Goal: Transaction & Acquisition: Purchase product/service

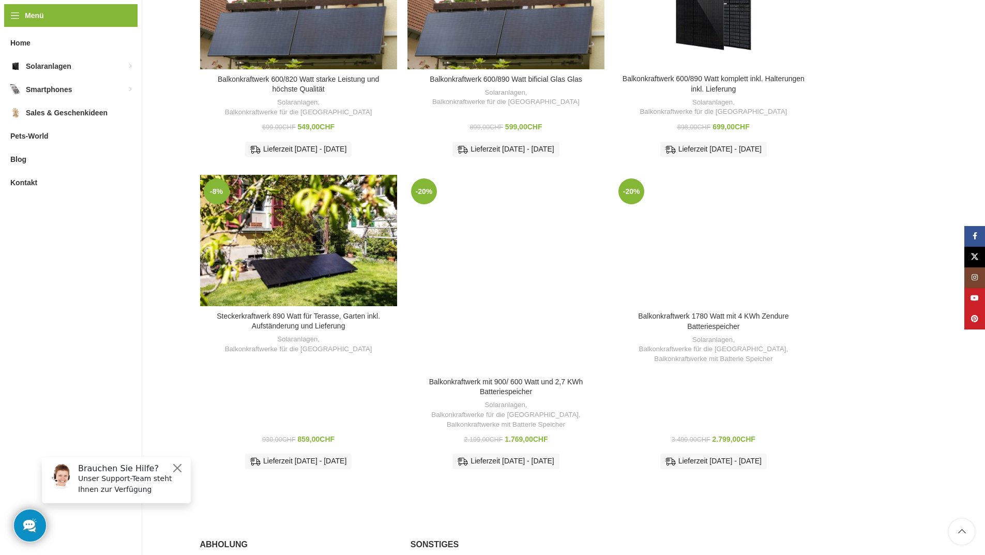
scroll to position [517, 0]
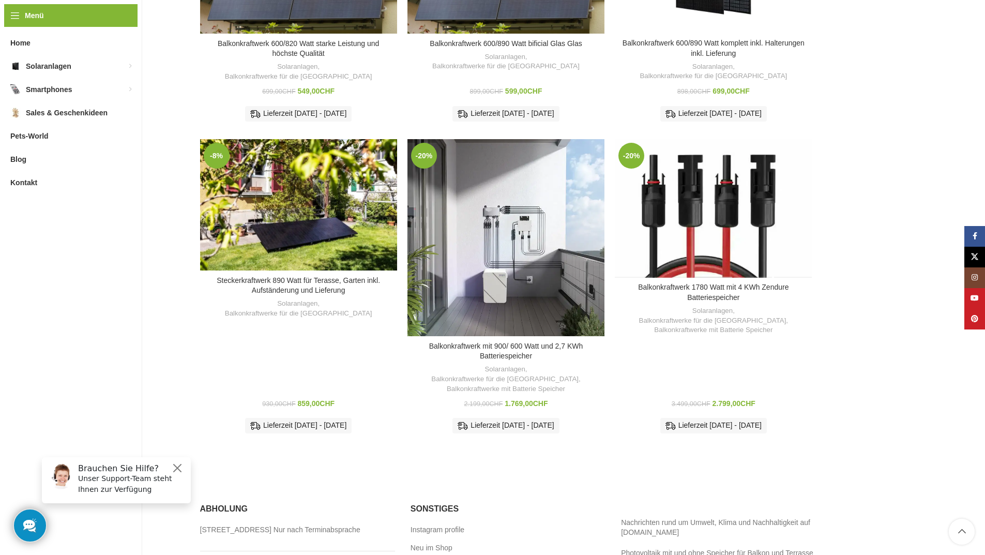
click at [719, 216] on div "Balkonkraftwerk 1780 Watt mit 4 KWh Zendure Batteriespeicher" at bounding box center [713, 208] width 39 height 139
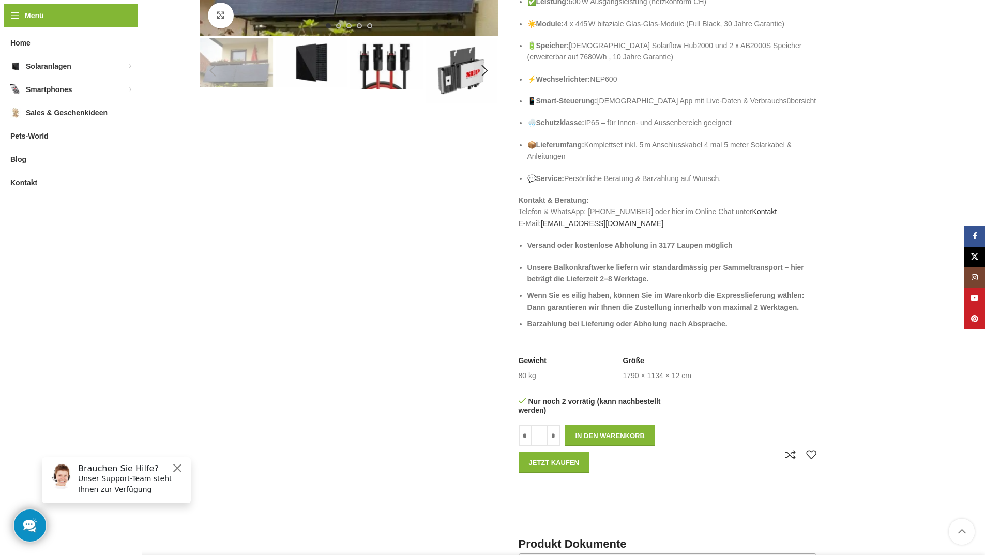
scroll to position [155, 0]
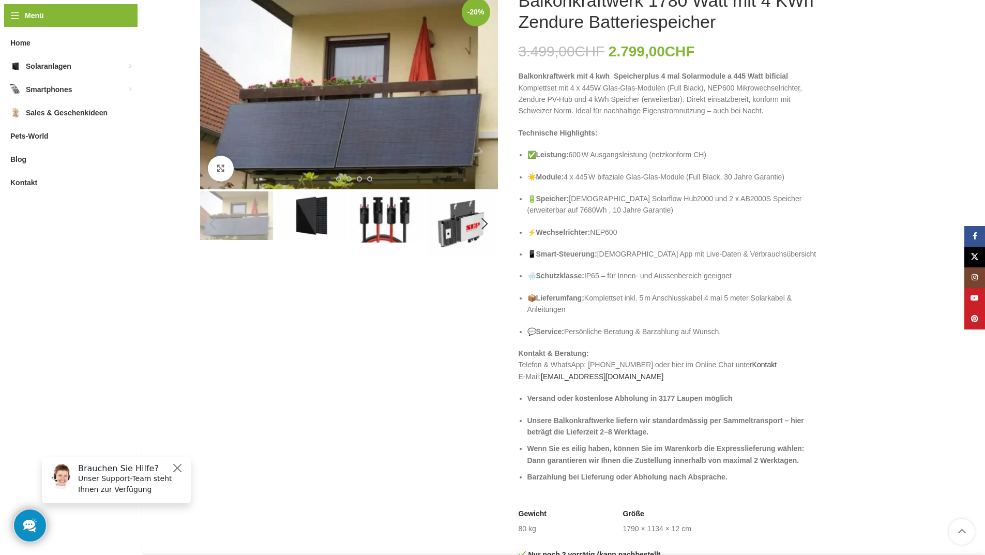
click at [247, 226] on img "1 / 5" at bounding box center [236, 215] width 73 height 49
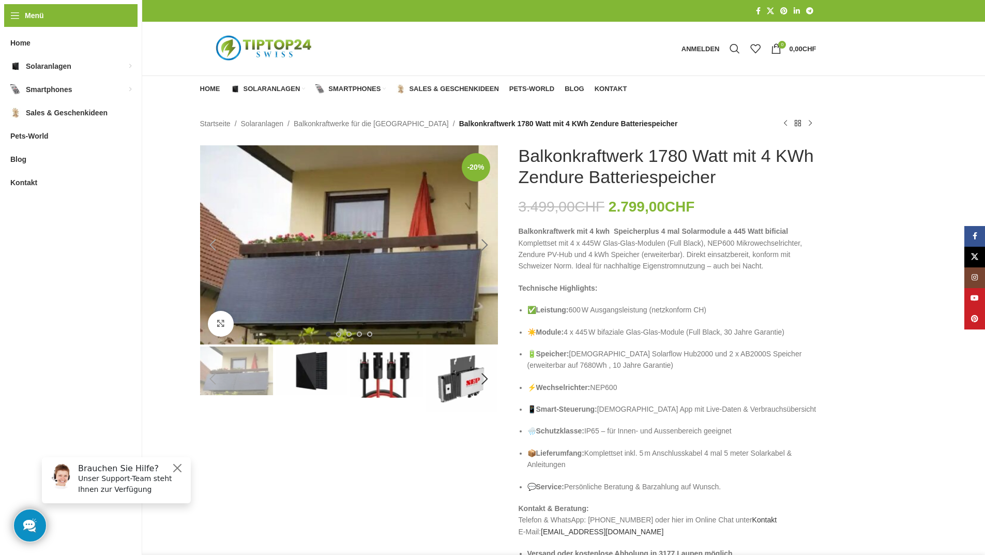
click at [484, 251] on div "Next slide" at bounding box center [485, 245] width 26 height 26
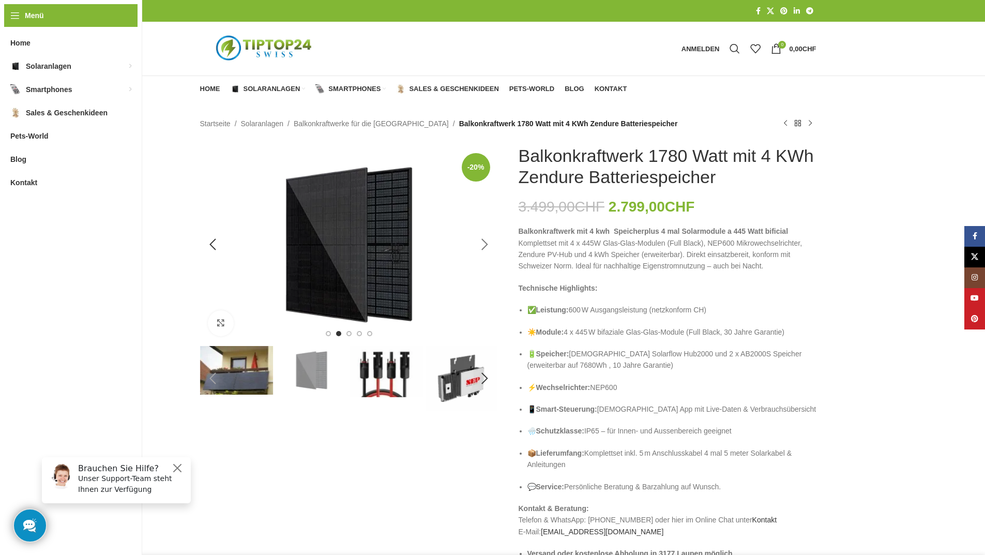
click at [484, 251] on div "Next slide" at bounding box center [485, 245] width 26 height 26
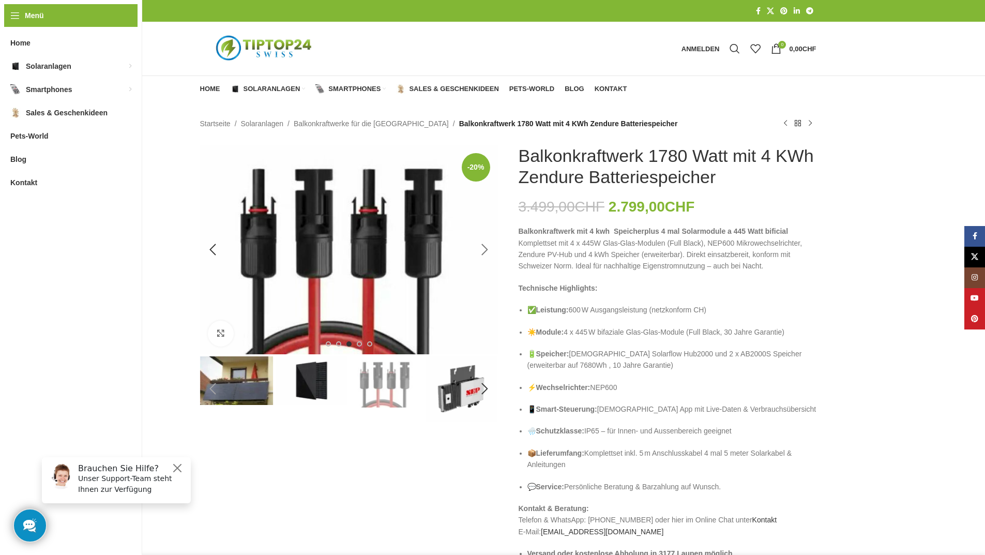
click at [484, 251] on div "Next slide" at bounding box center [485, 250] width 26 height 26
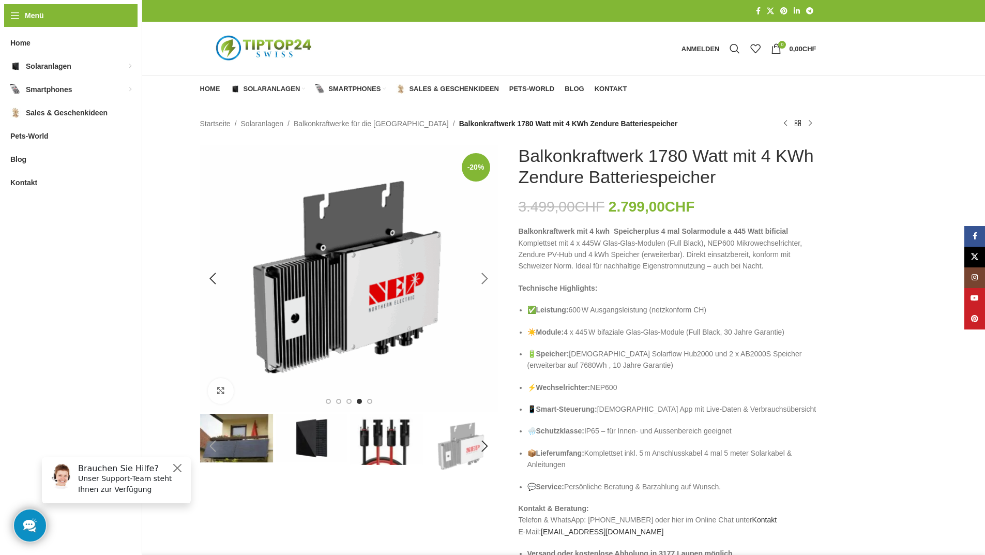
click at [484, 251] on img "4 / 5" at bounding box center [349, 278] width 298 height 266
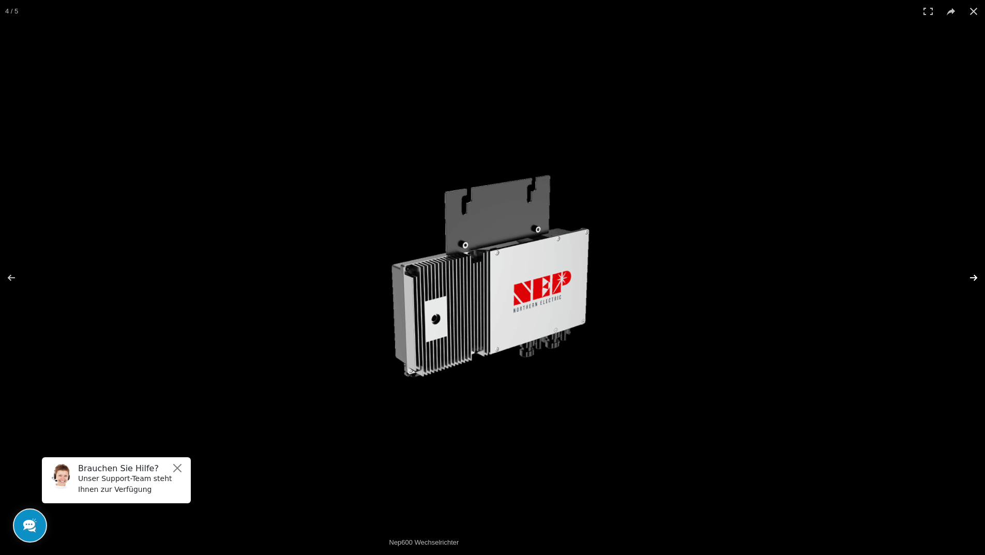
click at [974, 277] on button at bounding box center [967, 278] width 36 height 52
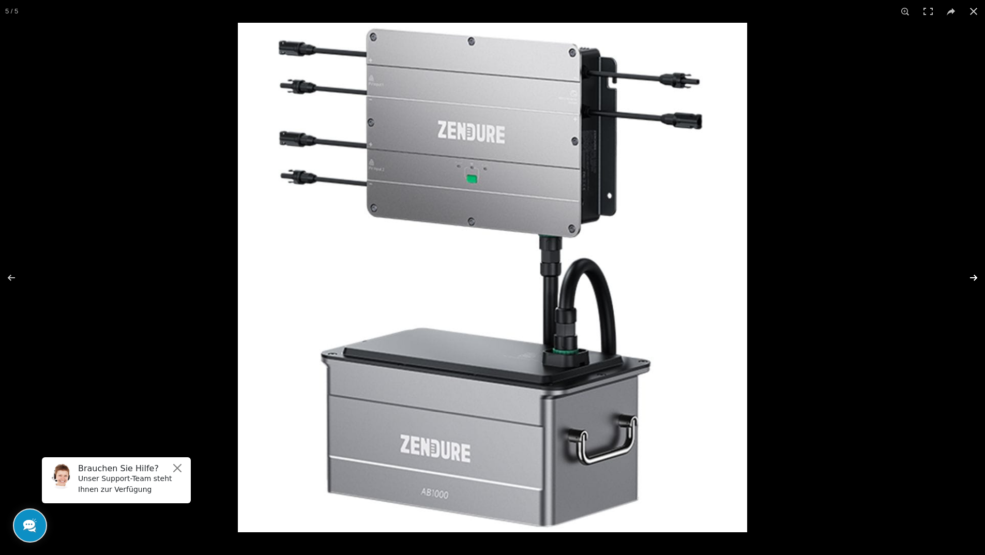
click at [975, 276] on button at bounding box center [967, 278] width 36 height 52
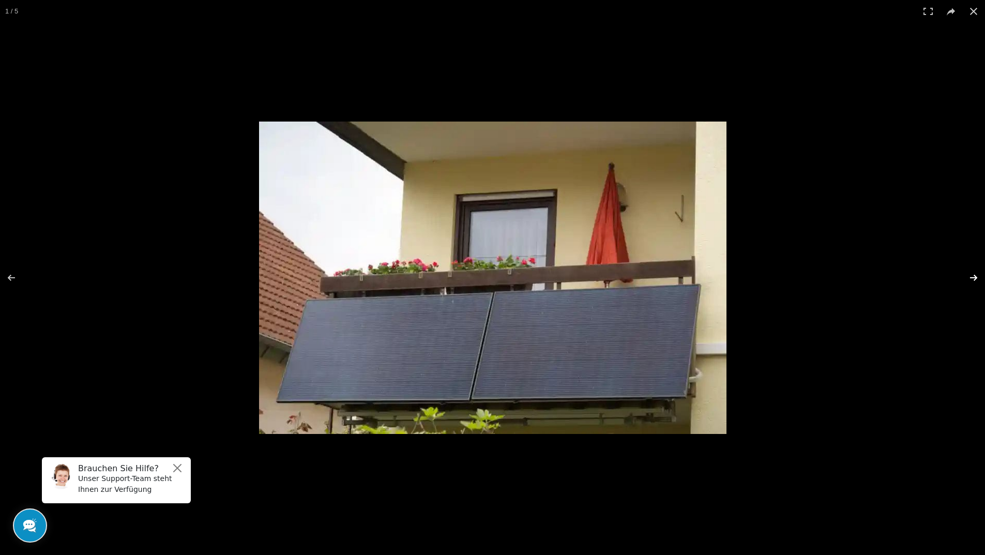
click at [975, 276] on button at bounding box center [967, 278] width 36 height 52
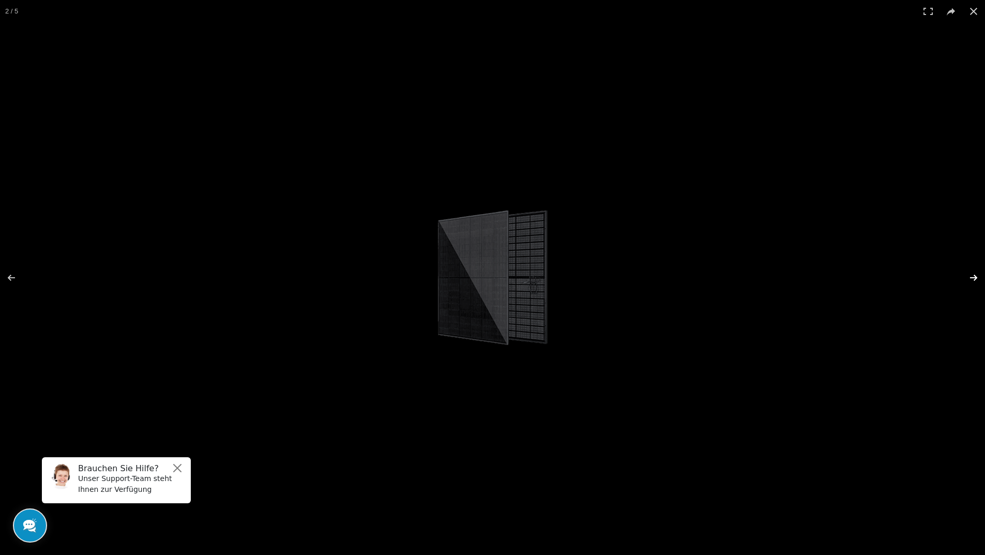
click at [975, 276] on button at bounding box center [967, 278] width 36 height 52
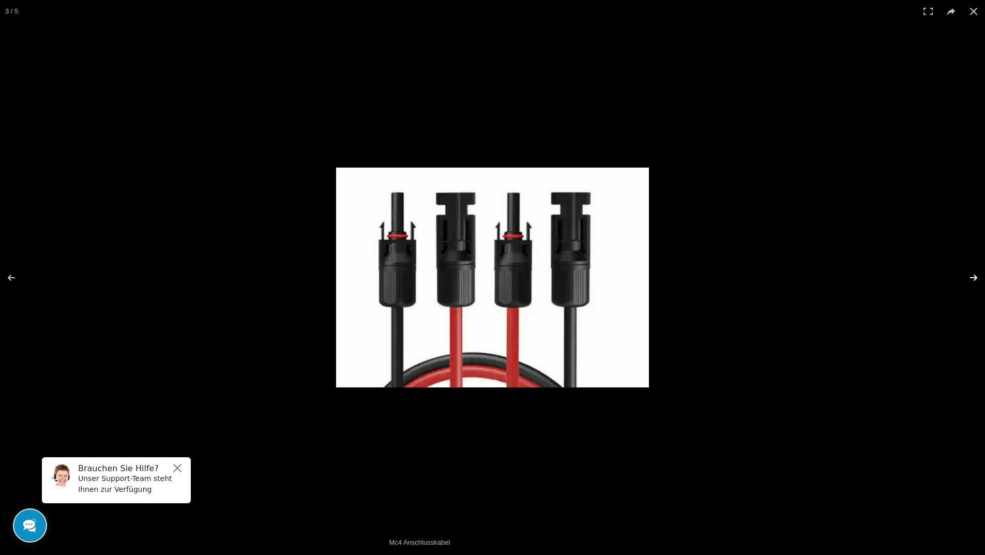
click at [975, 276] on button at bounding box center [967, 278] width 36 height 52
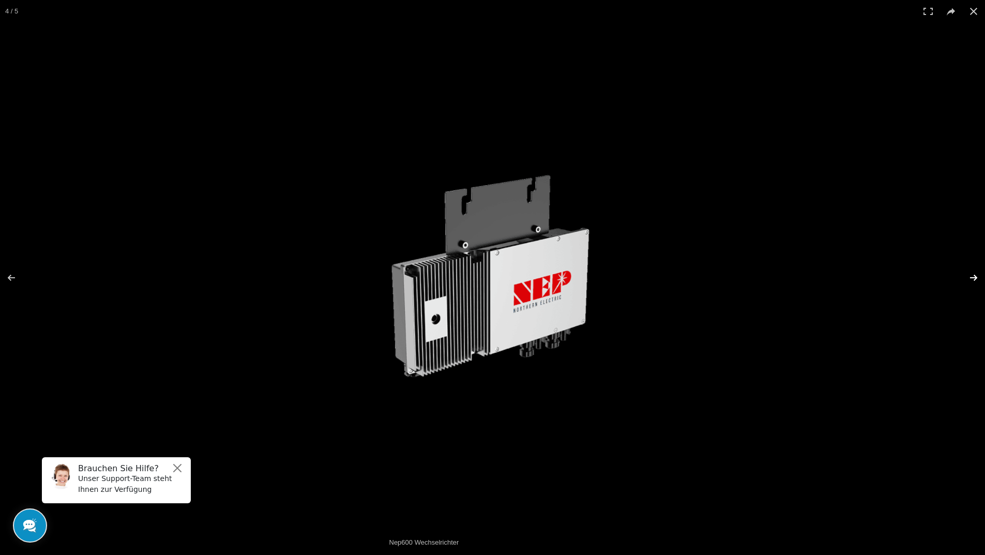
click at [975, 276] on button at bounding box center [967, 278] width 36 height 52
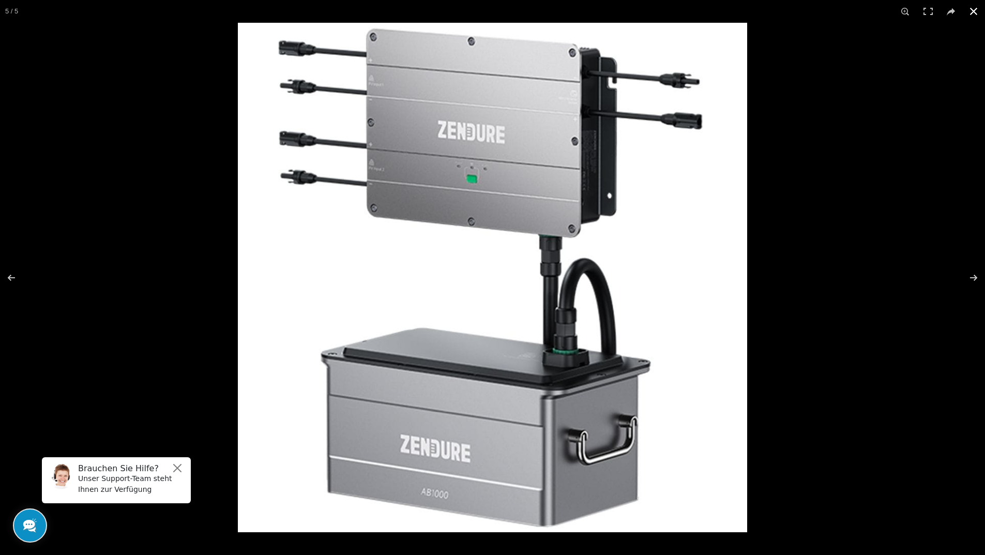
click at [978, 9] on button at bounding box center [973, 11] width 23 height 23
